Goal: Task Accomplishment & Management: Use online tool/utility

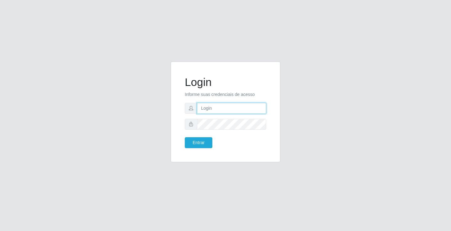
click at [217, 111] on input "text" at bounding box center [231, 108] width 69 height 11
type input "giovanny@ideal"
drag, startPoint x: 234, startPoint y: 109, endPoint x: 123, endPoint y: 85, distance: 113.1
click at [121, 87] on div "Login Informe suas credenciais de acesso giovanny@ideal Entrar" at bounding box center [225, 116] width 357 height 108
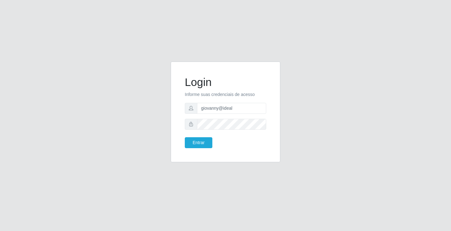
drag, startPoint x: 223, startPoint y: 98, endPoint x: 218, endPoint y: 116, distance: 18.7
click at [211, 116] on form "Login Informe suas credenciais de acesso giovanny@ideal Entrar" at bounding box center [225, 112] width 81 height 73
drag, startPoint x: 234, startPoint y: 110, endPoint x: 182, endPoint y: 104, distance: 52.2
click at [183, 105] on div "Login Informe suas credenciais de acesso giovanny@ideal Entrar" at bounding box center [225, 111] width 94 height 85
drag, startPoint x: 182, startPoint y: 104, endPoint x: 270, endPoint y: 78, distance: 91.9
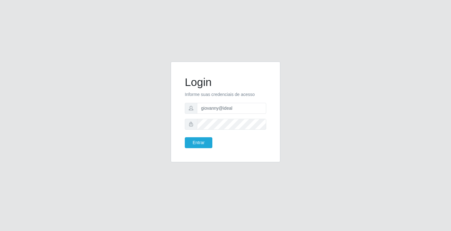
click at [286, 82] on div "Login Informe suas credenciais de acesso giovanny@ideal Entrar" at bounding box center [225, 116] width 357 height 108
drag, startPoint x: 234, startPoint y: 110, endPoint x: 197, endPoint y: 108, distance: 36.7
click at [197, 108] on input "giovanny@ideal" at bounding box center [231, 108] width 69 height 11
click at [195, 144] on button "Entrar" at bounding box center [199, 142] width 28 height 11
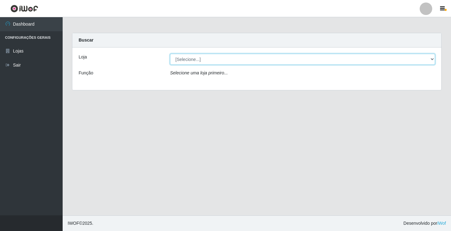
click at [339, 55] on select "[Selecione...] Ideal - Conceição" at bounding box center [302, 59] width 265 height 11
select select "231"
click at [170, 54] on select "[Selecione...] Ideal - Conceição" at bounding box center [302, 59] width 265 height 11
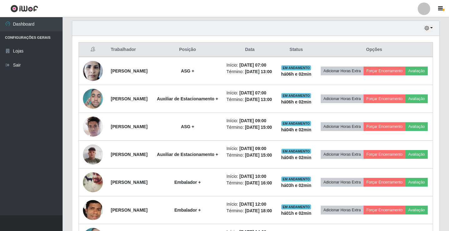
scroll to position [206, 0]
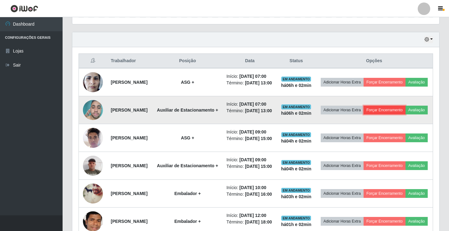
click at [406, 115] on button "Forçar Encerramento" at bounding box center [385, 110] width 42 height 9
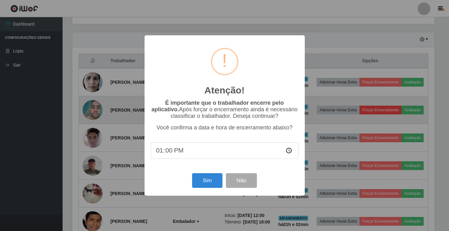
scroll to position [130, 364]
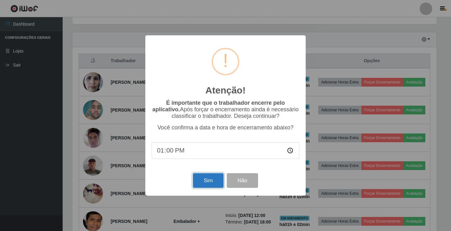
click at [206, 178] on button "Sim" at bounding box center [208, 180] width 30 height 15
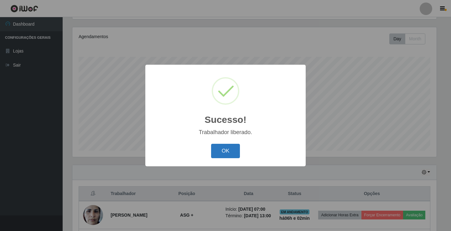
click at [223, 152] on button "OK" at bounding box center [225, 151] width 29 height 15
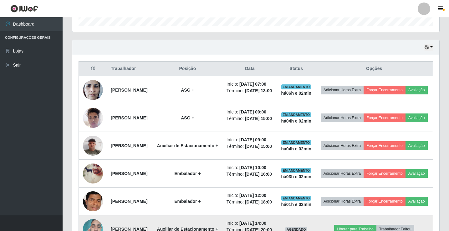
scroll to position [167, 0]
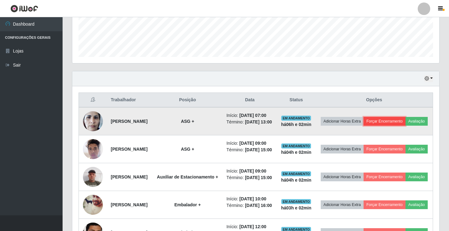
click at [398, 122] on button "Forçar Encerramento" at bounding box center [385, 121] width 42 height 9
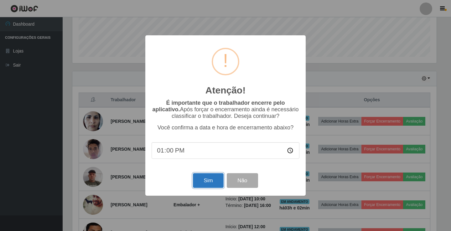
click at [209, 180] on button "Sim" at bounding box center [208, 180] width 30 height 15
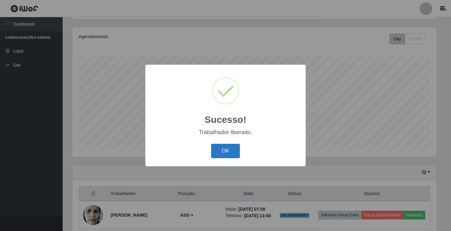
click at [227, 147] on button "OK" at bounding box center [225, 151] width 29 height 15
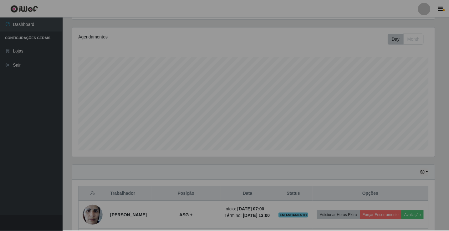
scroll to position [130, 367]
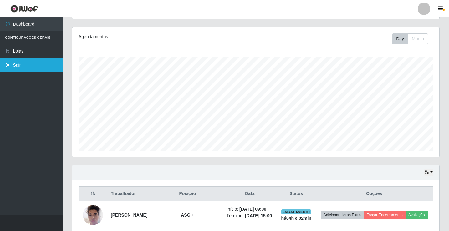
click at [18, 65] on link "Sair" at bounding box center [31, 65] width 63 height 14
